Goal: Book appointment/travel/reservation

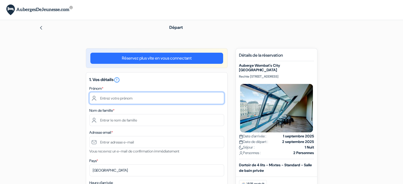
click at [139, 97] on input "text" at bounding box center [156, 98] width 135 height 12
type input "[PERSON_NAME]"
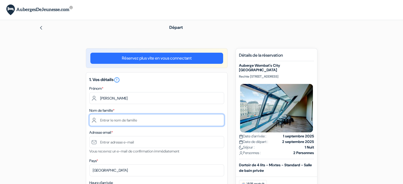
type input "[PERSON_NAME]"
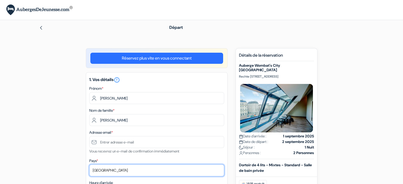
select select "42"
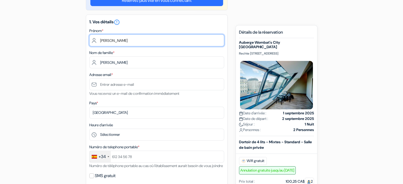
scroll to position [58, 0]
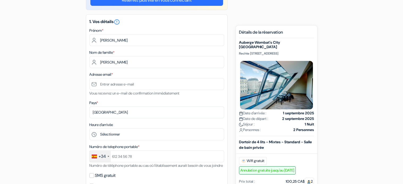
click at [108, 159] on div "+34" at bounding box center [100, 156] width 21 height 11
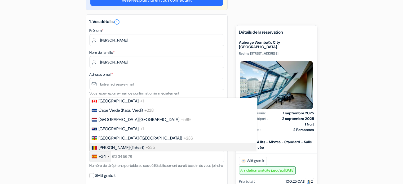
scroll to position [393, 0]
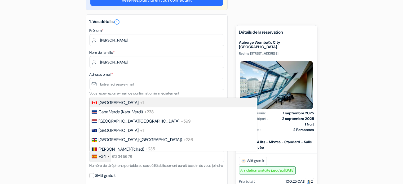
click at [109, 105] on span "[GEOGRAPHIC_DATA]" at bounding box center [119, 103] width 40 height 6
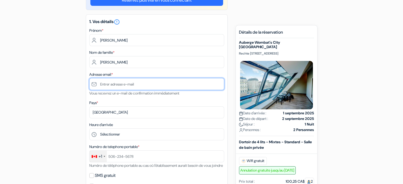
click at [121, 83] on input "text" at bounding box center [156, 84] width 135 height 12
type input "[EMAIL_ADDRESS][DOMAIN_NAME]"
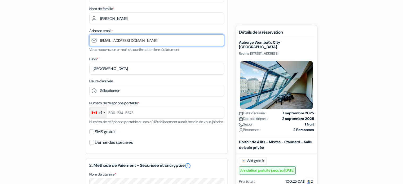
scroll to position [109, 0]
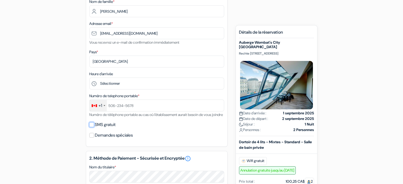
click at [93, 127] on input "SMS gratuit" at bounding box center [91, 124] width 5 height 5
checkbox input "true"
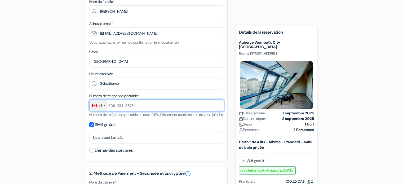
click at [120, 111] on input "text" at bounding box center [156, 106] width 135 height 12
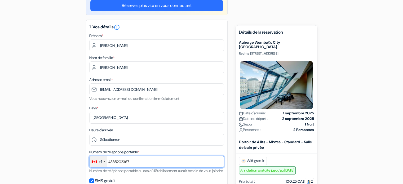
scroll to position [0, 0]
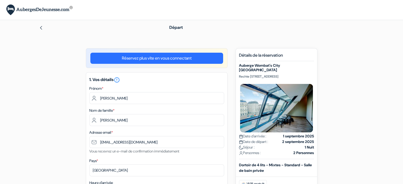
type input "4385202367"
click at [40, 27] on img at bounding box center [41, 28] width 4 height 4
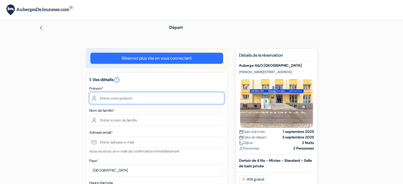
click at [136, 98] on input "text" at bounding box center [156, 98] width 135 height 12
type input "[PERSON_NAME]"
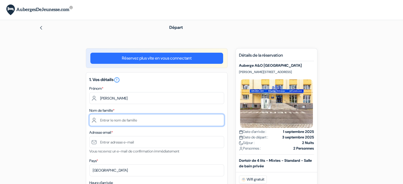
type input "[PERSON_NAME]"
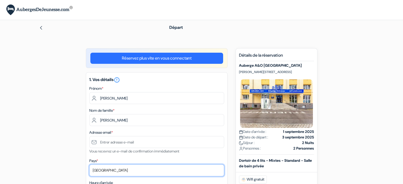
select select "42"
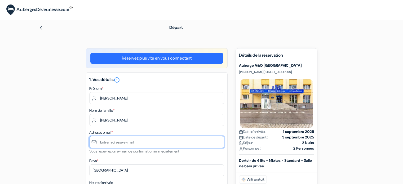
click at [127, 142] on input "text" at bounding box center [156, 142] width 135 height 12
type input "[EMAIL_ADDRESS][DOMAIN_NAME]"
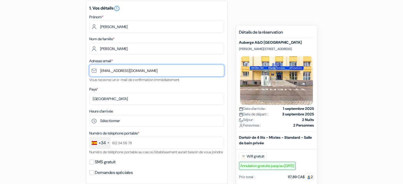
scroll to position [74, 0]
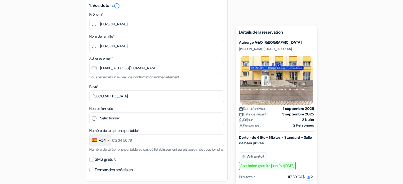
click at [106, 140] on div "+34" at bounding box center [100, 140] width 21 height 11
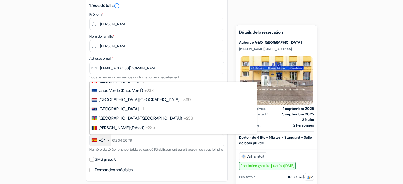
scroll to position [398, 0]
click at [108, 84] on span "[GEOGRAPHIC_DATA]" at bounding box center [119, 81] width 40 height 6
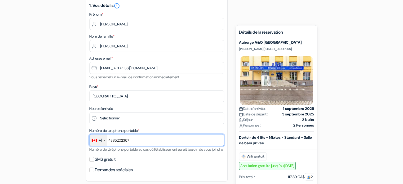
type input "4385202367"
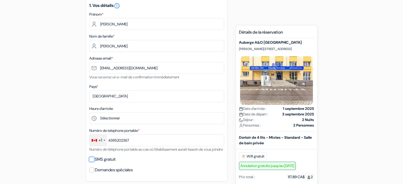
click at [92, 162] on input "SMS gratuit" at bounding box center [91, 159] width 5 height 5
checkbox input "true"
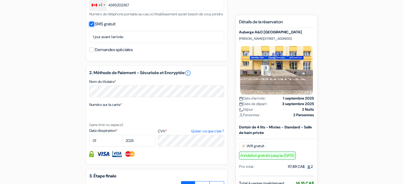
scroll to position [214, 0]
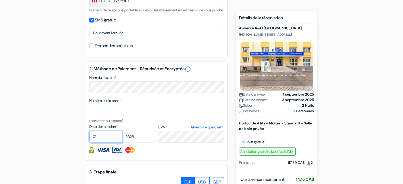
click at [108, 143] on select "01 02 03 04 05 06 07 08 09 10 11 12" at bounding box center [105, 137] width 33 height 12
click at [89, 138] on select "01 02 03 04 05 06 07 08 09 10 11 12" at bounding box center [105, 137] width 33 height 12
click at [100, 143] on select "01 02 03 04 05 06 07 08 09 10 11 12" at bounding box center [105, 137] width 33 height 12
select select "05"
click at [89, 138] on select "01 02 03 04 05 06 07 08 09 10 11 12" at bounding box center [105, 137] width 33 height 12
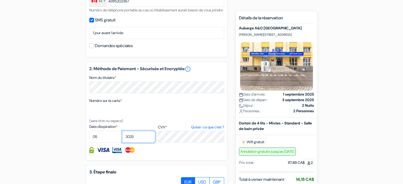
click at [140, 143] on select "2025 2026 2027 2028 2029 2030 2031 2032 2033 2034 2035 2036 2037 2038 2039 2040…" at bounding box center [138, 137] width 33 height 12
select select "2030"
click at [122, 138] on select "2025 2026 2027 2028 2029 2030 2031 2032 2033 2034 2035 2036 2037 2038 2039 2040…" at bounding box center [138, 137] width 33 height 12
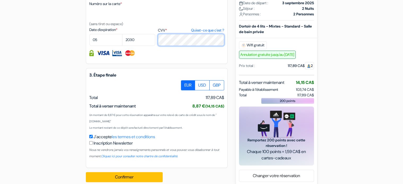
scroll to position [325, 0]
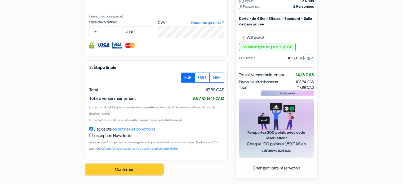
click at [113, 167] on button "Confirmer Loading..." at bounding box center [124, 170] width 77 height 10
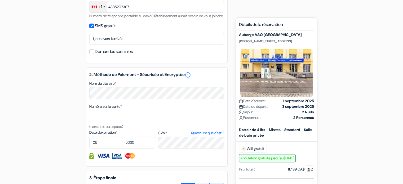
scroll to position [325, 0]
